Goal: Information Seeking & Learning: Learn about a topic

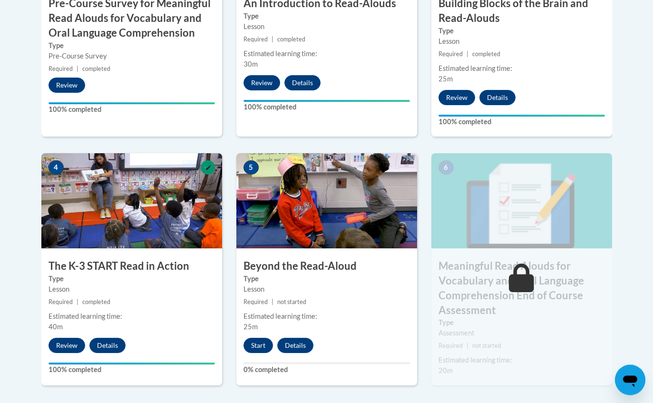
scroll to position [451, 0]
click at [256, 349] on button "Start" at bounding box center [257, 344] width 29 height 15
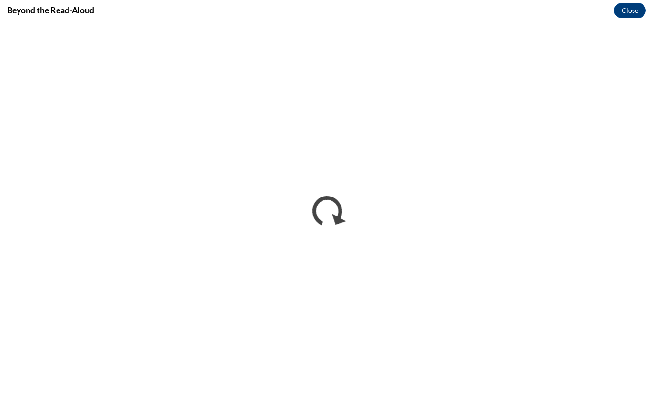
scroll to position [450, 0]
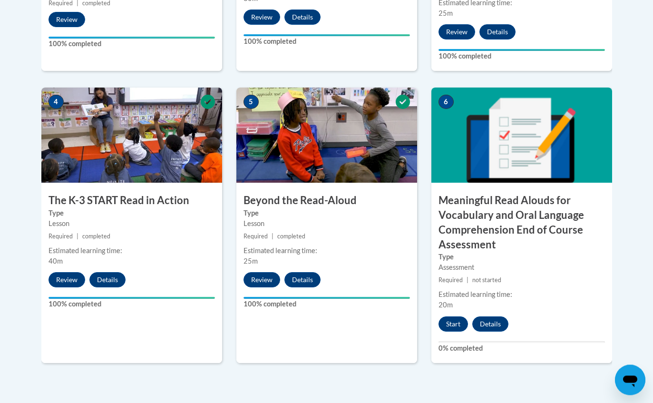
scroll to position [523, 0]
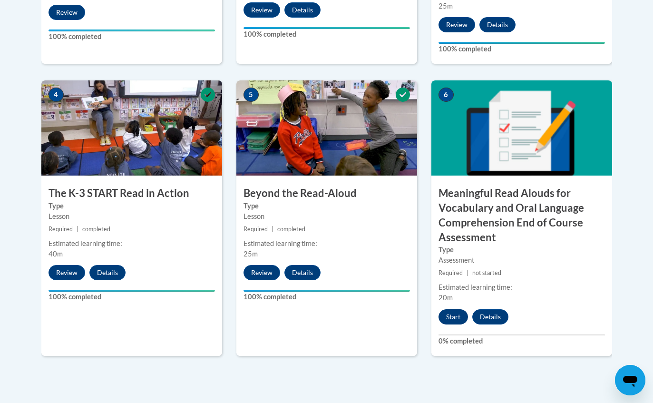
click at [450, 317] on button "Start" at bounding box center [452, 316] width 29 height 15
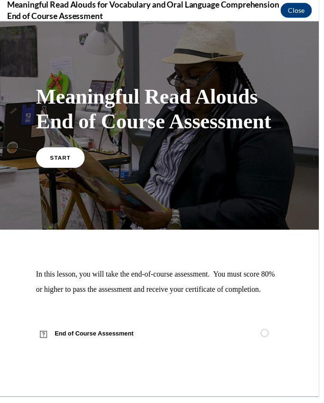
scroll to position [1817, 0]
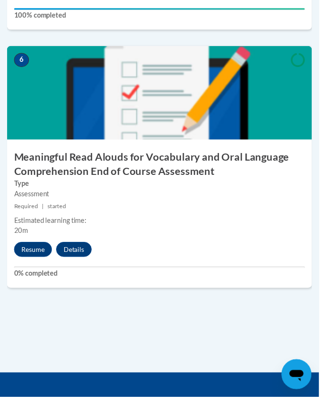
scroll to position [1552, 0]
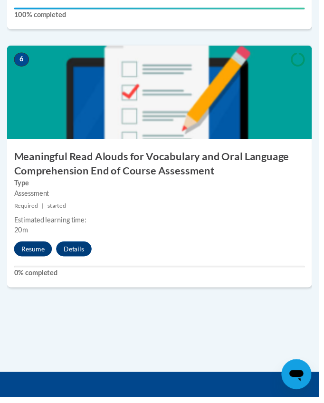
click at [19, 245] on button "Resume" at bounding box center [33, 252] width 38 height 15
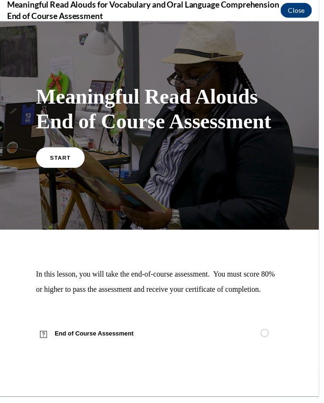
scroll to position [0, 0]
click at [61, 163] on link "START" at bounding box center [61, 159] width 52 height 22
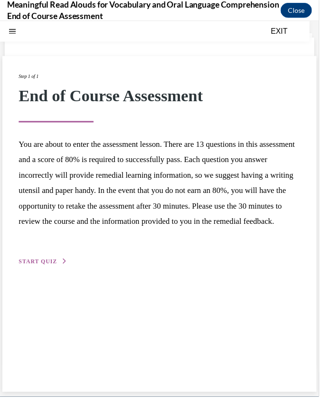
scroll to position [30, 0]
click at [52, 269] on span "START QUIZ" at bounding box center [38, 265] width 39 height 7
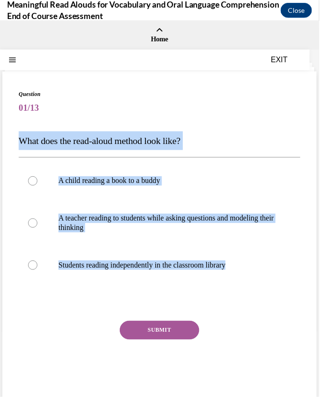
scroll to position [1552, 0]
click at [244, 265] on p "Students reading independently in the classroom library" at bounding box center [170, 269] width 222 height 10
click at [38, 265] on input "Students reading independently in the classroom library" at bounding box center [34, 269] width 10 height 10
radio input "true"
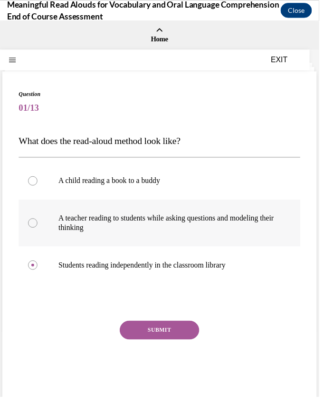
click at [224, 209] on label "A teacher reading to students while asking questions and modeling their thinking" at bounding box center [162, 226] width 286 height 48
click at [38, 221] on input "A teacher reading to students while asking questions and modeling their thinking" at bounding box center [34, 226] width 10 height 10
radio input "true"
click at [181, 336] on button "SUBMIT" at bounding box center [162, 335] width 81 height 19
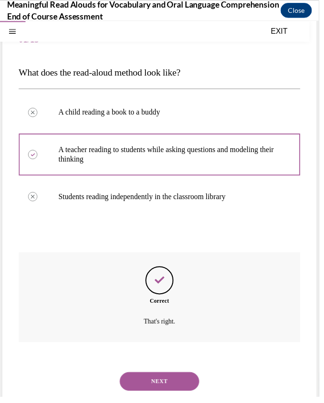
scroll to position [69, 0]
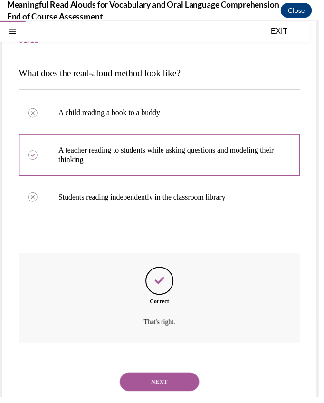
click at [172, 378] on button "NEXT" at bounding box center [162, 387] width 81 height 19
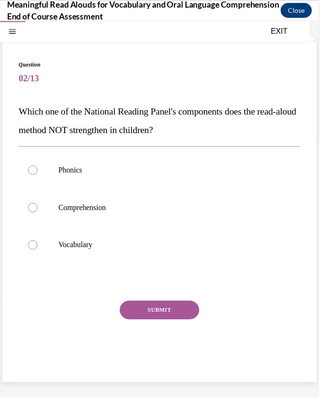
scroll to position [30, 0]
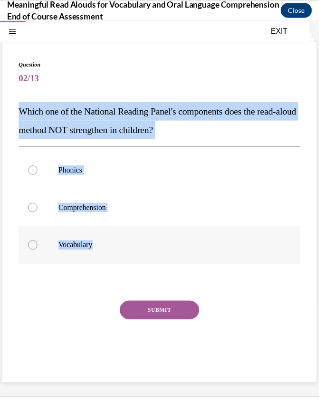
click at [233, 260] on label "Vocabulary" at bounding box center [162, 249] width 286 height 38
click at [38, 253] on input "Vocabulary" at bounding box center [34, 249] width 10 height 10
radio input "true"
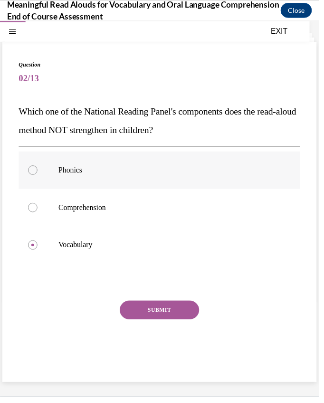
click at [218, 158] on label "Phonics" at bounding box center [162, 173] width 286 height 38
click at [38, 168] on input "Phonics" at bounding box center [34, 173] width 10 height 10
radio input "true"
click at [170, 317] on button "SUBMIT" at bounding box center [162, 314] width 81 height 19
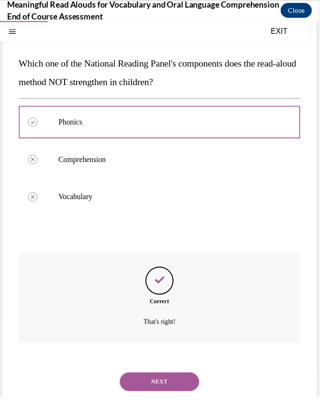
scroll to position [79, 0]
click at [164, 378] on button "NEXT" at bounding box center [162, 387] width 81 height 19
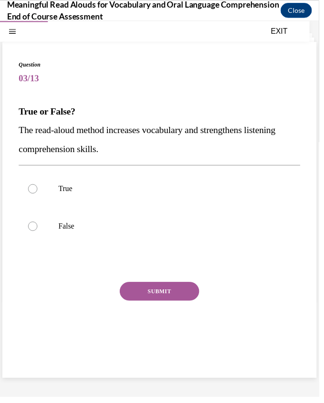
scroll to position [30, 0]
click at [32, 141] on p "The read-aloud method increases vocabulary and strengthens listening comprehens…" at bounding box center [162, 141] width 286 height 38
click at [43, 138] on p "The read-aloud method increases vocabulary and strengthens listening comprehens…" at bounding box center [162, 141] width 286 height 38
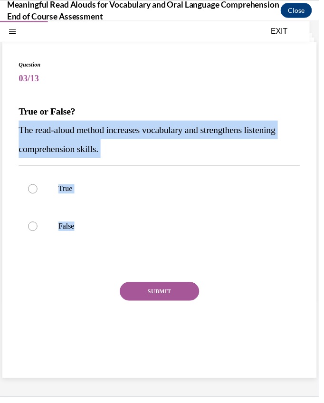
copy div "The read-aloud method increases vocabulary and strengthens listening comprehens…"
click at [74, 305] on div "SUBMIT" at bounding box center [162, 310] width 286 height 48
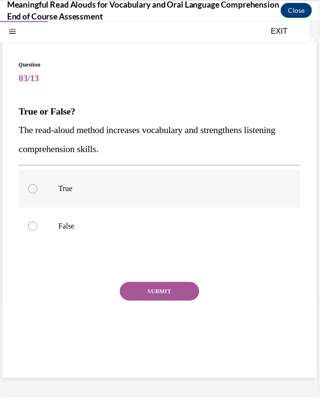
click at [44, 190] on label "True" at bounding box center [162, 192] width 286 height 38
click at [38, 190] on input "True" at bounding box center [34, 192] width 10 height 10
radio input "true"
click at [142, 291] on button "SUBMIT" at bounding box center [162, 295] width 81 height 19
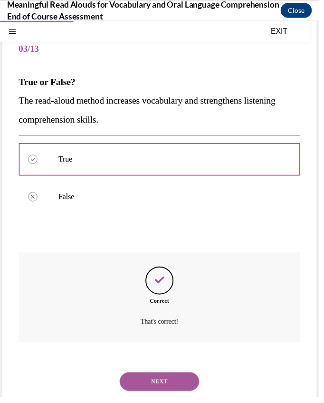
click at [155, 385] on button "NEXT" at bounding box center [162, 387] width 81 height 19
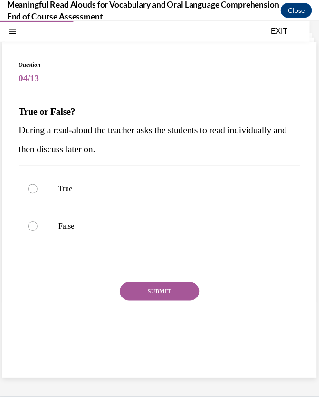
click at [24, 129] on span "During a read-aloud the teacher asks the students to read individually and then…" at bounding box center [155, 140] width 272 height 29
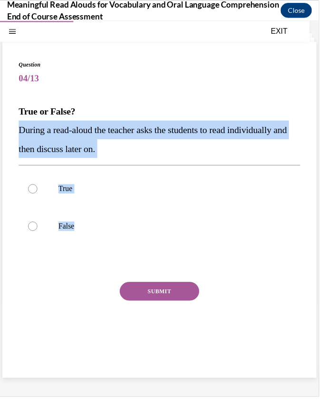
copy div "During a read-aloud the teacher asks the students to read individually and then…"
click at [232, 234] on p "False" at bounding box center [170, 230] width 222 height 10
click at [38, 234] on input "False" at bounding box center [34, 230] width 10 height 10
radio input "true"
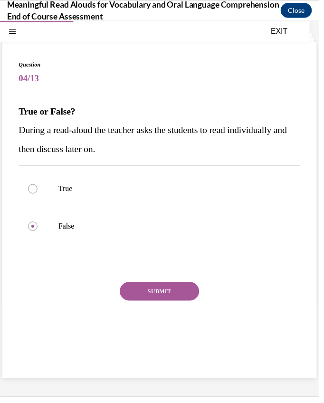
click at [49, 281] on div "Question 04/13 True or False? During a read-aloud the teacher asks the students…" at bounding box center [162, 212] width 286 height 303
click at [154, 292] on button "SUBMIT" at bounding box center [162, 295] width 81 height 19
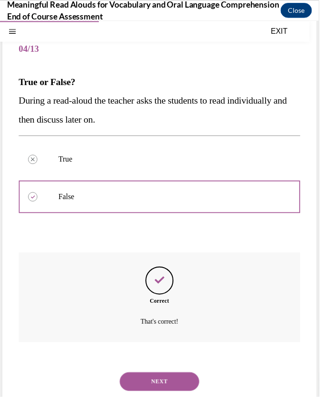
click at [180, 384] on button "NEXT" at bounding box center [162, 387] width 81 height 19
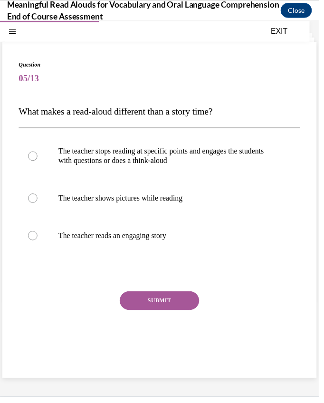
click at [24, 116] on span "What makes a read-aloud different than a story time?" at bounding box center [117, 112] width 197 height 10
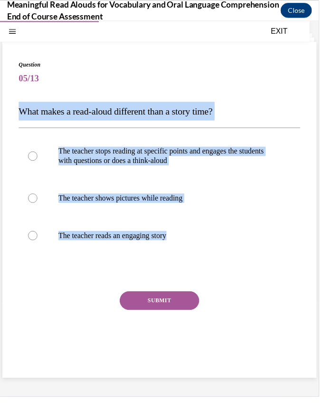
click at [165, 298] on button "SUBMIT" at bounding box center [162, 305] width 81 height 19
copy div "What makes a read-aloud different than a story time? The teacher stops reading …"
click at [52, 312] on div "SUBMIT" at bounding box center [162, 320] width 286 height 48
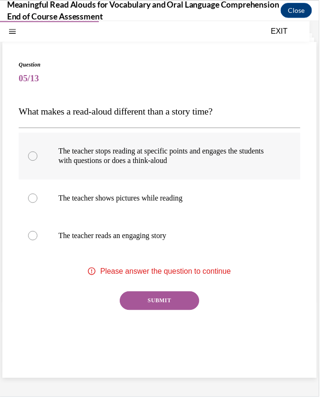
click at [57, 154] on label "The teacher stops reading at specific points and engages the students with ques…" at bounding box center [162, 158] width 286 height 48
click at [38, 154] on input "The teacher stops reading at specific points and engages the students with ques…" at bounding box center [34, 159] width 10 height 10
radio input "true"
click at [157, 307] on button "SUBMIT" at bounding box center [162, 305] width 81 height 19
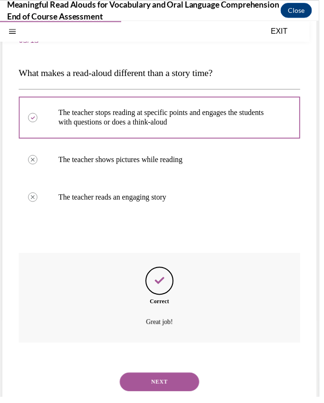
click at [169, 378] on button "NEXT" at bounding box center [162, 387] width 81 height 19
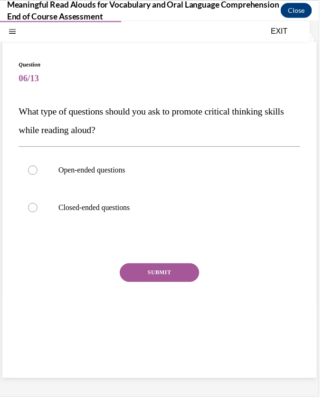
click at [35, 114] on span "What type of questions should you ask to promote critical thinking skills while…" at bounding box center [153, 121] width 269 height 29
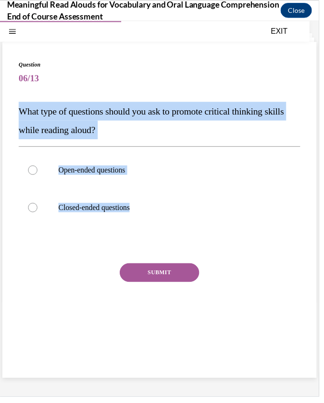
copy div "What type of questions should you ask to promote critical thinking skills while…"
click at [153, 55] on div "Question 06/13 What type of questions should you ask to promote critical thinki…" at bounding box center [161, 212] width 319 height 341
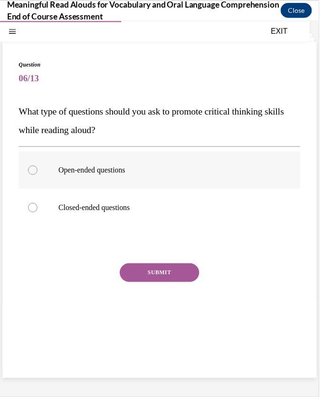
click at [115, 168] on p "Open-ended questions" at bounding box center [170, 173] width 222 height 10
click at [38, 168] on input "Open-ended questions" at bounding box center [34, 173] width 10 height 10
radio input "true"
click at [167, 276] on button "SUBMIT" at bounding box center [162, 276] width 81 height 19
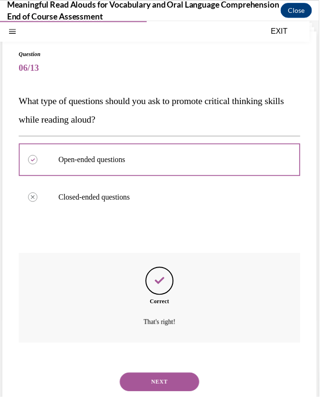
click at [180, 379] on button "NEXT" at bounding box center [162, 387] width 81 height 19
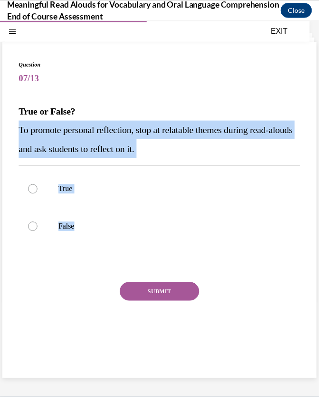
click at [221, 86] on span "07/13" at bounding box center [162, 79] width 286 height 19
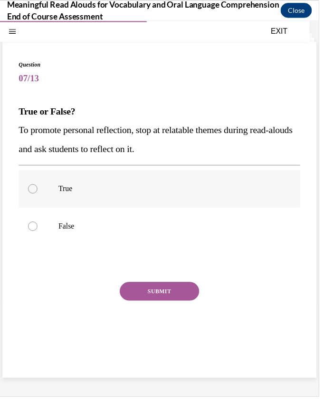
click at [46, 193] on label "True" at bounding box center [162, 192] width 286 height 38
click at [38, 193] on input "True" at bounding box center [34, 192] width 10 height 10
radio input "true"
click at [144, 303] on button "SUBMIT" at bounding box center [162, 295] width 81 height 19
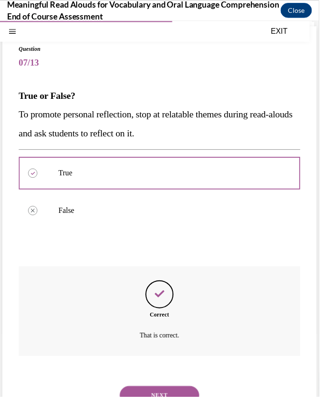
scroll to position [60, 0]
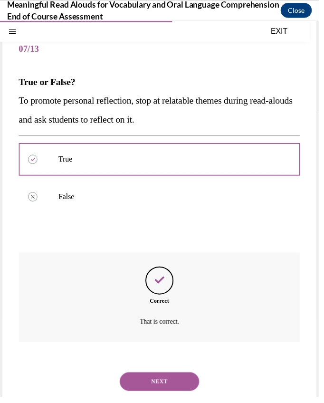
click at [163, 378] on button "NEXT" at bounding box center [162, 387] width 81 height 19
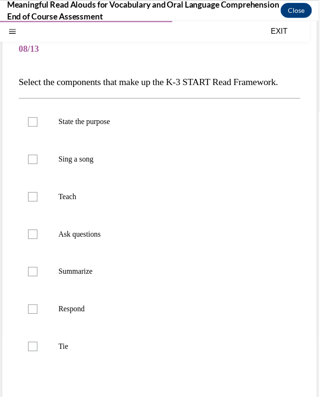
click at [33, 86] on span "Select the components that make up the K-3 START Read Framework." at bounding box center [150, 82] width 263 height 10
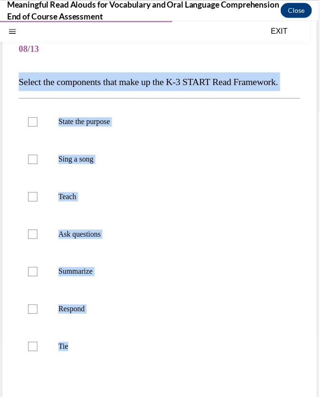
copy div "Select the components that make up the K-3 START Read Framework. State the purp…"
click at [218, 356] on p "Tie" at bounding box center [170, 352] width 222 height 10
click at [38, 356] on input "Tie" at bounding box center [34, 352] width 10 height 10
checkbox input "true"
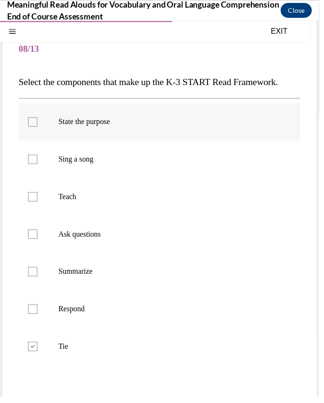
click at [89, 113] on label "State the purpose" at bounding box center [162, 124] width 286 height 38
click at [38, 119] on input "State the purpose" at bounding box center [34, 124] width 10 height 10
checkbox input "true"
click at [48, 220] on label "Ask questions" at bounding box center [162, 238] width 286 height 38
click at [38, 233] on input "Ask questions" at bounding box center [34, 238] width 10 height 10
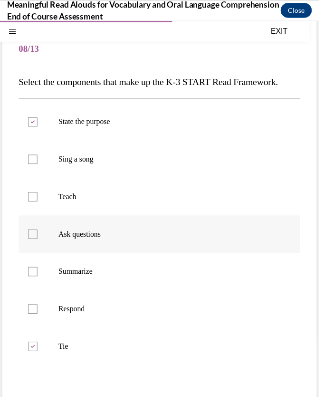
checkbox input "true"
click at [69, 198] on p "Teach" at bounding box center [170, 200] width 222 height 10
click at [38, 198] on input "Teach" at bounding box center [34, 200] width 10 height 10
checkbox input "true"
click at [48, 349] on label "Tie" at bounding box center [162, 352] width 286 height 38
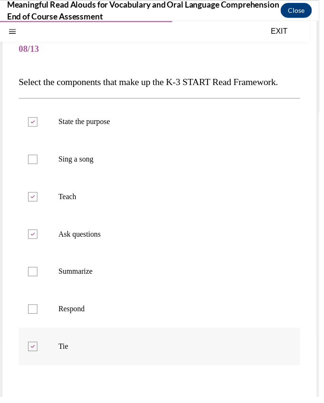
click at [38, 349] on input "Tie" at bounding box center [34, 352] width 10 height 10
click at [45, 351] on label "Tie" at bounding box center [162, 352] width 286 height 38
click at [38, 351] on input "Tie" at bounding box center [34, 352] width 10 height 10
checkbox input "true"
click at [65, 277] on p "Summarize" at bounding box center [170, 276] width 222 height 10
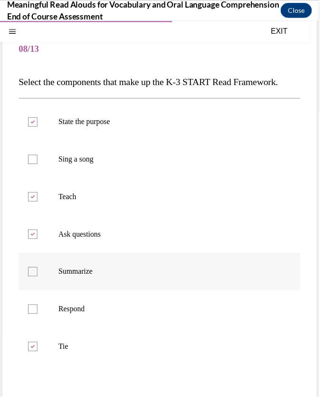
click at [38, 277] on input "Summarize" at bounding box center [34, 276] width 10 height 10
checkbox input "true"
click at [58, 315] on label "Respond" at bounding box center [162, 314] width 286 height 38
click at [38, 315] on input "Respond" at bounding box center [34, 314] width 10 height 10
checkbox input "true"
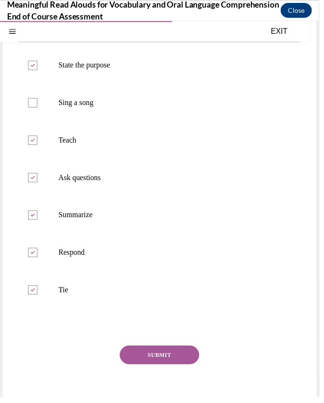
click at [160, 365] on button "SUBMIT" at bounding box center [162, 360] width 81 height 19
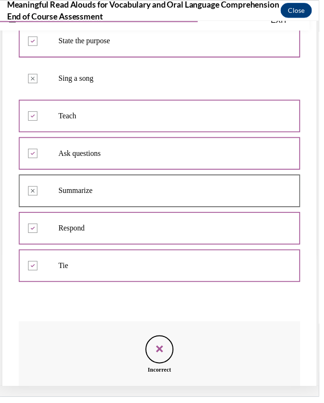
scroll to position [130, 0]
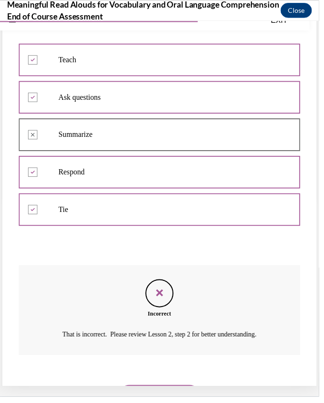
click at [182, 391] on button "NEXT" at bounding box center [162, 400] width 81 height 19
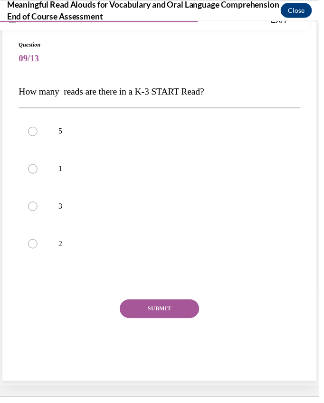
scroll to position [30, 0]
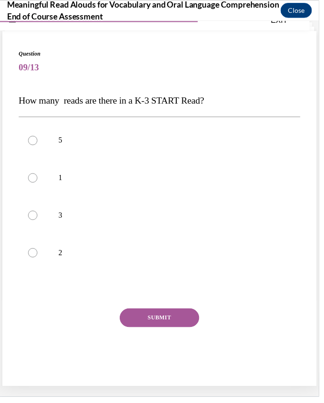
click at [24, 103] on span "How many reads are there in a K-3 START Read?" at bounding box center [113, 101] width 188 height 10
click at [58, 182] on label "1" at bounding box center [162, 180] width 286 height 38
click at [38, 182] on input "1" at bounding box center [34, 180] width 10 height 10
radio input "true"
click at [56, 222] on label "3" at bounding box center [162, 218] width 286 height 38
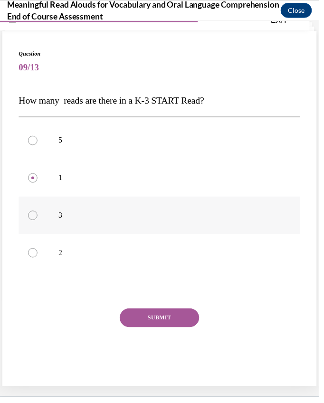
click at [38, 222] on input "3" at bounding box center [34, 218] width 10 height 10
radio input "true"
click at [159, 327] on button "SUBMIT" at bounding box center [162, 322] width 81 height 19
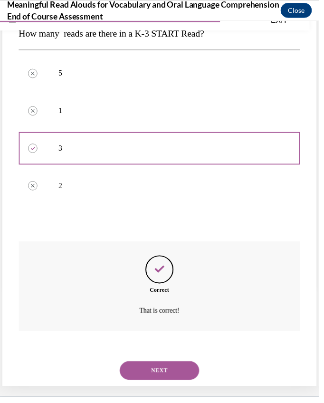
click at [168, 371] on button "NEXT" at bounding box center [162, 375] width 81 height 19
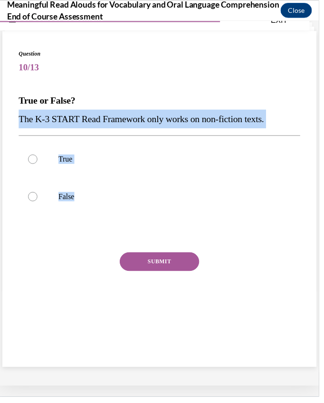
click at [59, 285] on div "SUBMIT" at bounding box center [162, 280] width 286 height 48
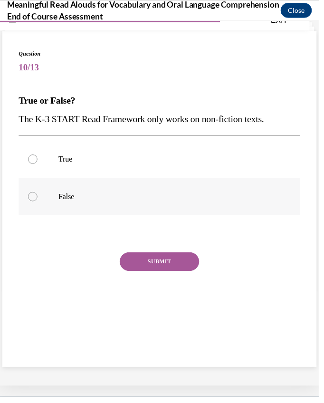
click at [68, 207] on label "False" at bounding box center [162, 199] width 286 height 38
click at [38, 204] on input "False" at bounding box center [34, 199] width 10 height 10
radio input "true"
click at [173, 267] on button "SUBMIT" at bounding box center [162, 265] width 81 height 19
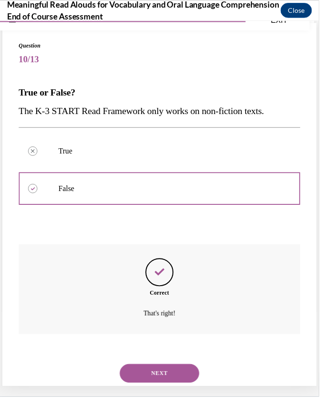
scroll to position [41, 0]
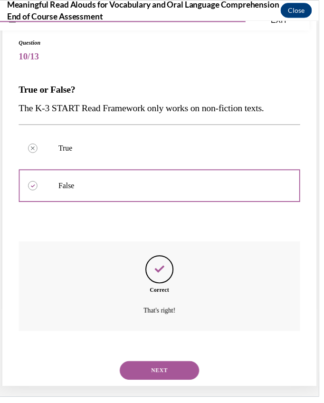
click at [169, 366] on button "NEXT" at bounding box center [162, 375] width 81 height 19
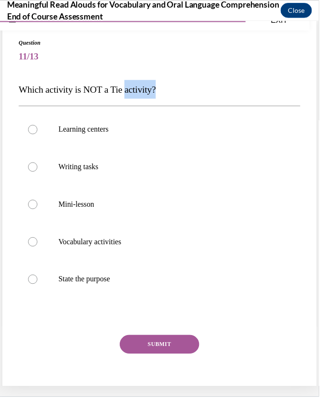
click at [36, 87] on span "Which activity is NOT a Tie activity?" at bounding box center [88, 90] width 139 height 10
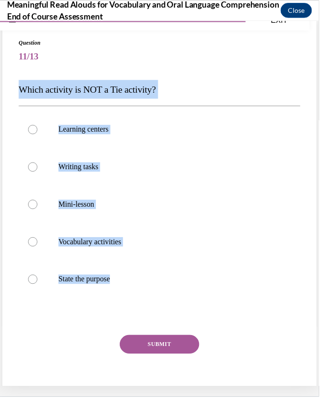
copy div "Which activity is NOT a Tie activity? Learning centers Writing tasks Mini-lesso…"
click at [256, 292] on label "State the purpose" at bounding box center [162, 283] width 286 height 38
click at [38, 288] on input "State the purpose" at bounding box center [34, 283] width 10 height 10
radio input "true"
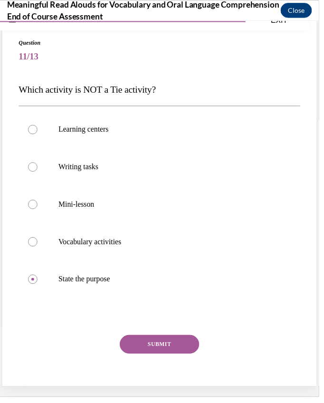
click at [175, 353] on button "SUBMIT" at bounding box center [162, 349] width 81 height 19
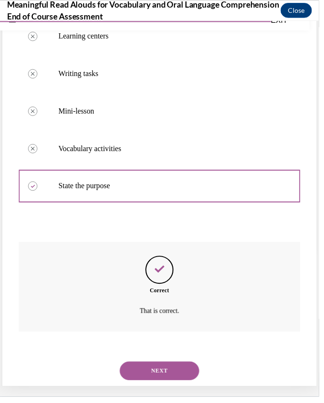
click at [165, 366] on button "NEXT" at bounding box center [162, 375] width 81 height 19
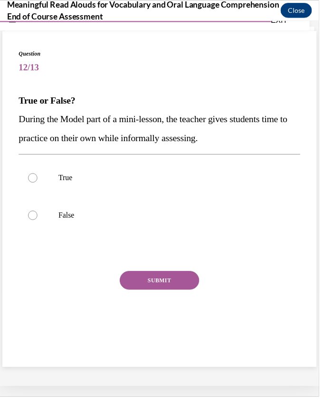
scroll to position [30, 0]
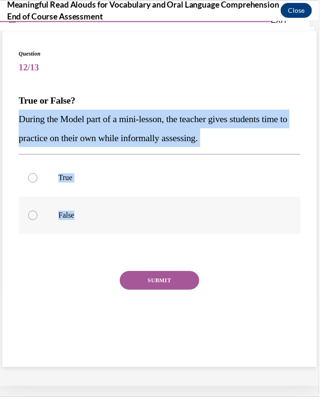
click at [236, 226] on label "False" at bounding box center [162, 218] width 286 height 38
click at [38, 223] on input "False" at bounding box center [34, 218] width 10 height 10
radio input "true"
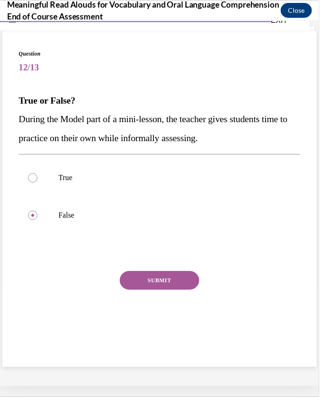
click at [179, 294] on div "SUBMIT" at bounding box center [162, 299] width 286 height 48
click at [161, 284] on button "SUBMIT" at bounding box center [162, 284] width 81 height 19
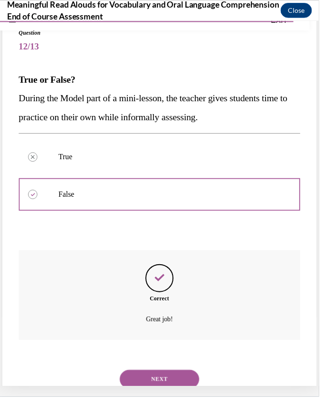
scroll to position [60, 0]
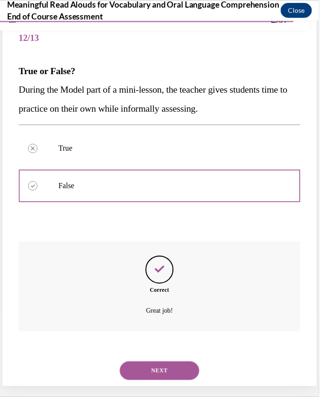
click at [164, 366] on button "NEXT" at bounding box center [162, 375] width 81 height 19
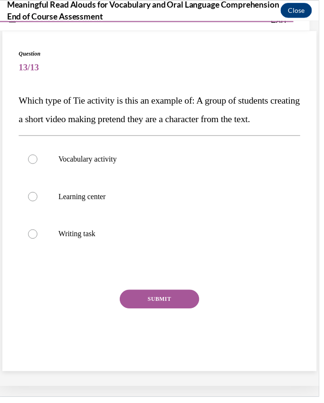
scroll to position [30, 0]
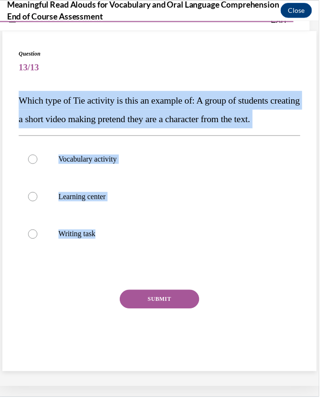
copy div "Which type of Tie activity is this an example of: A group of students creating …"
click at [252, 256] on label "Writing task" at bounding box center [162, 237] width 286 height 38
click at [38, 242] on input "Writing task" at bounding box center [34, 237] width 10 height 10
radio input "true"
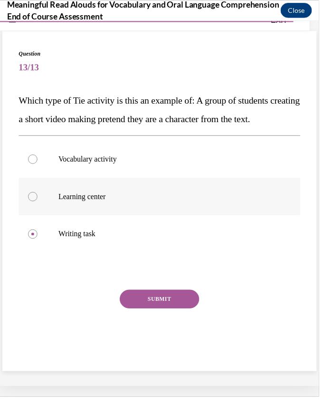
click at [169, 204] on p "Learning center" at bounding box center [170, 199] width 222 height 10
click at [38, 204] on input "Learning center" at bounding box center [34, 199] width 10 height 10
radio input "true"
click at [182, 313] on button "SUBMIT" at bounding box center [162, 303] width 81 height 19
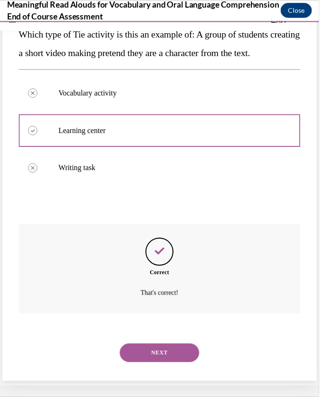
click at [179, 367] on button "NEXT" at bounding box center [162, 357] width 81 height 19
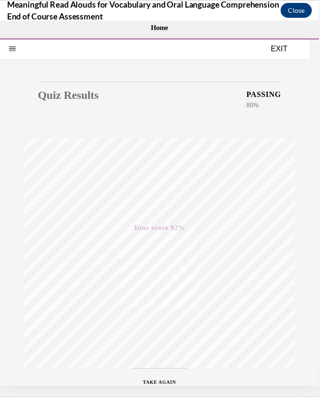
scroll to position [0, 0]
click at [293, 51] on button "EXIT" at bounding box center [283, 48] width 57 height 11
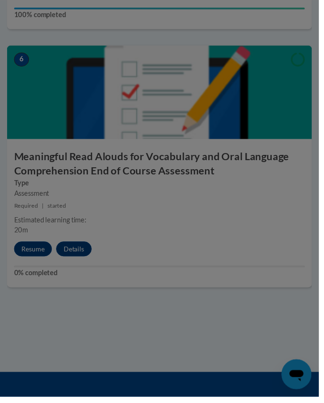
scroll to position [1552, 0]
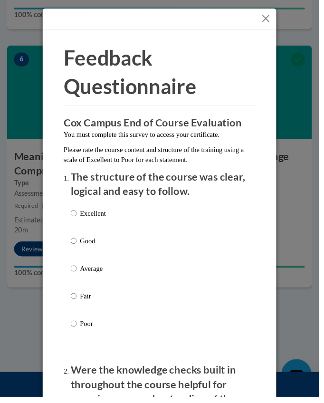
click at [115, 212] on div "Excellent Good Average Fair Poor" at bounding box center [162, 284] width 181 height 155
click at [88, 221] on label "Excellent" at bounding box center [90, 224] width 36 height 26
click at [78, 221] on input "Excellent" at bounding box center [75, 216] width 6 height 10
radio input "true"
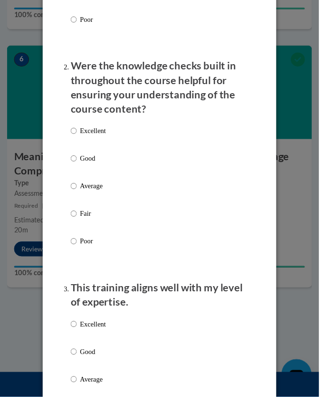
scroll to position [309, 0]
click at [105, 134] on p "Excellent" at bounding box center [94, 132] width 26 height 10
click at [78, 134] on input "Excellent" at bounding box center [75, 132] width 6 height 10
radio input "true"
click at [92, 324] on p "Excellent" at bounding box center [94, 329] width 26 height 10
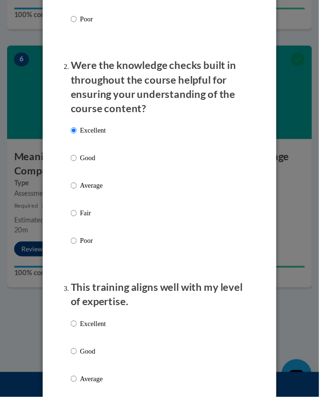
click at [78, 324] on input "Excellent" at bounding box center [75, 329] width 6 height 10
radio input "true"
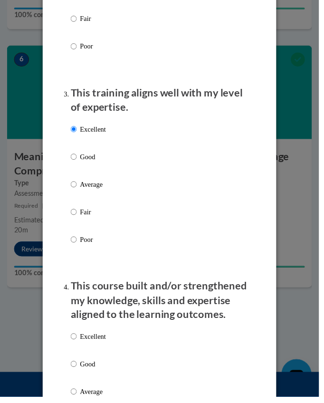
click at [94, 337] on p "Excellent" at bounding box center [94, 341] width 26 height 10
click at [78, 337] on input "Excellent" at bounding box center [75, 341] width 6 height 10
radio input "true"
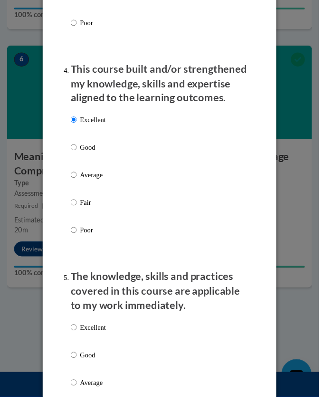
click at [92, 327] on p "Excellent" at bounding box center [94, 332] width 26 height 10
click at [78, 327] on input "Excellent" at bounding box center [75, 332] width 6 height 10
radio input "true"
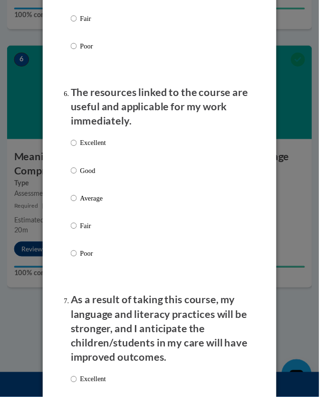
scroll to position [1114, 0]
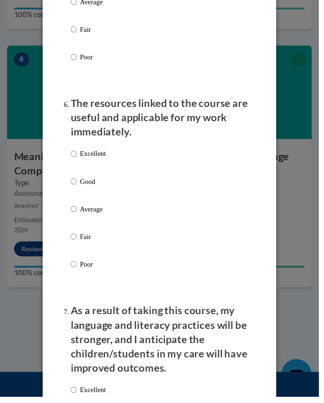
click at [107, 151] on p "Excellent" at bounding box center [94, 156] width 26 height 10
click at [78, 151] on input "Excellent" at bounding box center [75, 156] width 6 height 10
radio input "true"
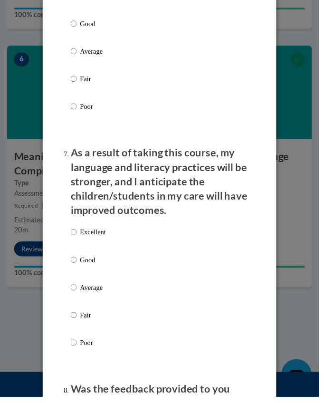
scroll to position [1277, 0]
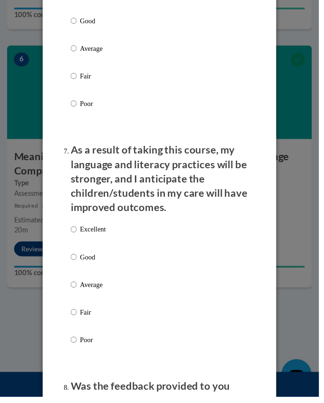
click at [101, 238] on label "Excellent" at bounding box center [90, 241] width 36 height 26
click at [78, 238] on input "Excellent" at bounding box center [75, 233] width 6 height 10
radio input "true"
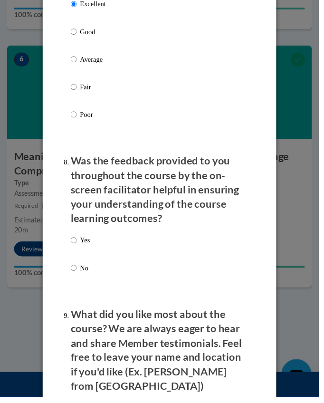
scroll to position [1516, 0]
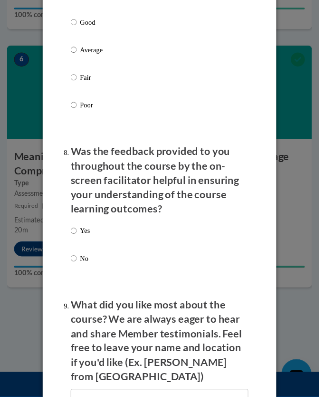
click at [91, 229] on p "Yes" at bounding box center [86, 234] width 10 height 10
click at [78, 229] on input "Yes" at bounding box center [75, 234] width 6 height 10
radio input "true"
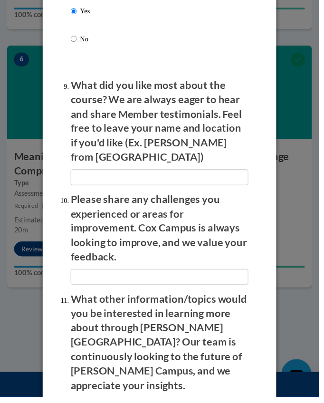
scroll to position [1740, 0]
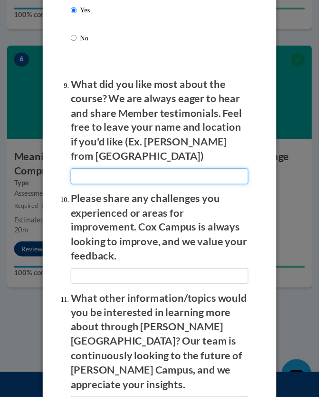
click at [167, 171] on input "textbox" at bounding box center [162, 179] width 181 height 16
type input "n/a"
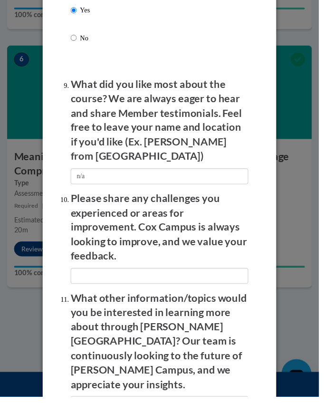
click at [187, 296] on p "What other information/topics would you be interested in learning more about th…" at bounding box center [162, 347] width 181 height 103
click at [196, 272] on input "textbox" at bounding box center [162, 280] width 181 height 16
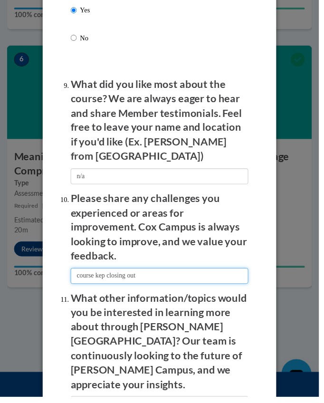
click at [107, 272] on input "textbox" at bounding box center [162, 280] width 181 height 16
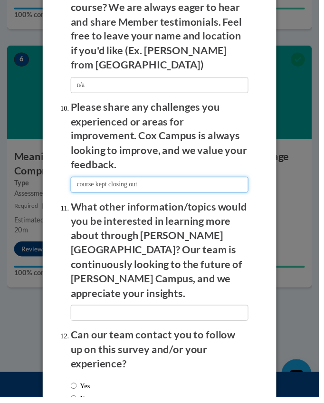
scroll to position [1831, 0]
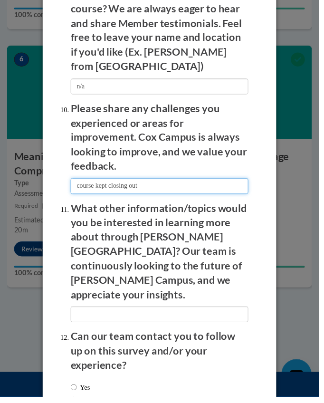
type input "course kept closing out"
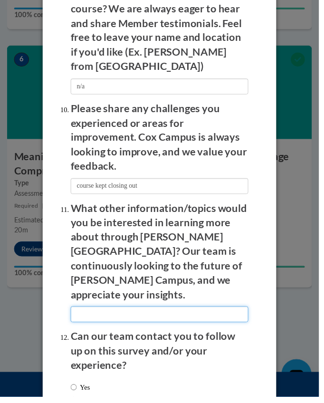
click at [157, 311] on input "textbox" at bounding box center [162, 319] width 181 height 16
click at [184, 311] on input "textbox" at bounding box center [162, 319] width 181 height 16
type input "n/a"
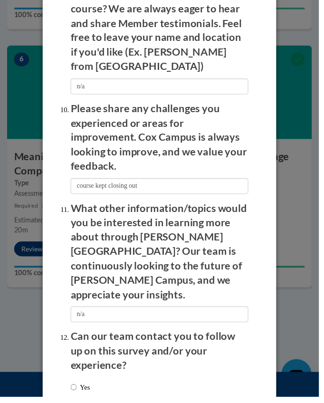
click at [87, 401] on label "No" at bounding box center [81, 406] width 18 height 10
click at [78, 401] on input "No" at bounding box center [75, 406] width 6 height 10
radio input "true"
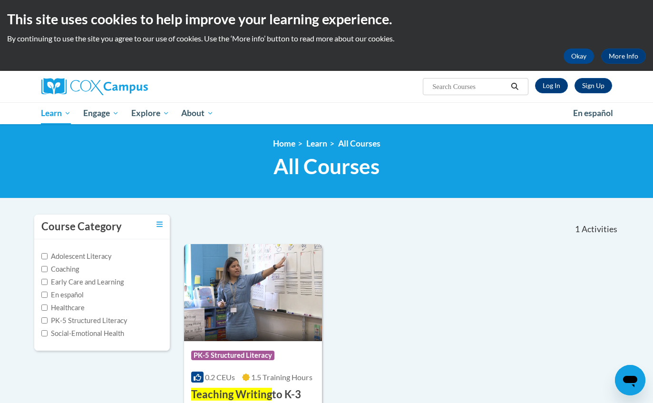
type input "teaching writing"
